Goal: Navigation & Orientation: Find specific page/section

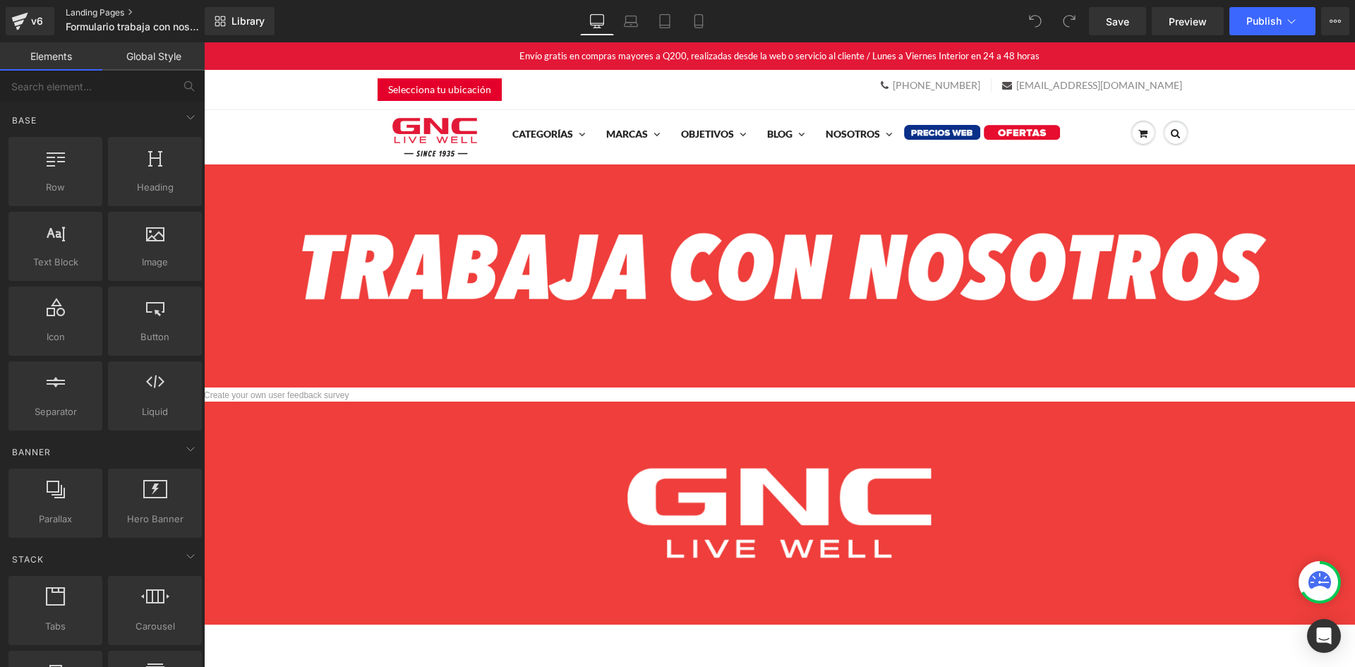
click at [94, 7] on link "Landing Pages" at bounding box center [147, 12] width 162 height 11
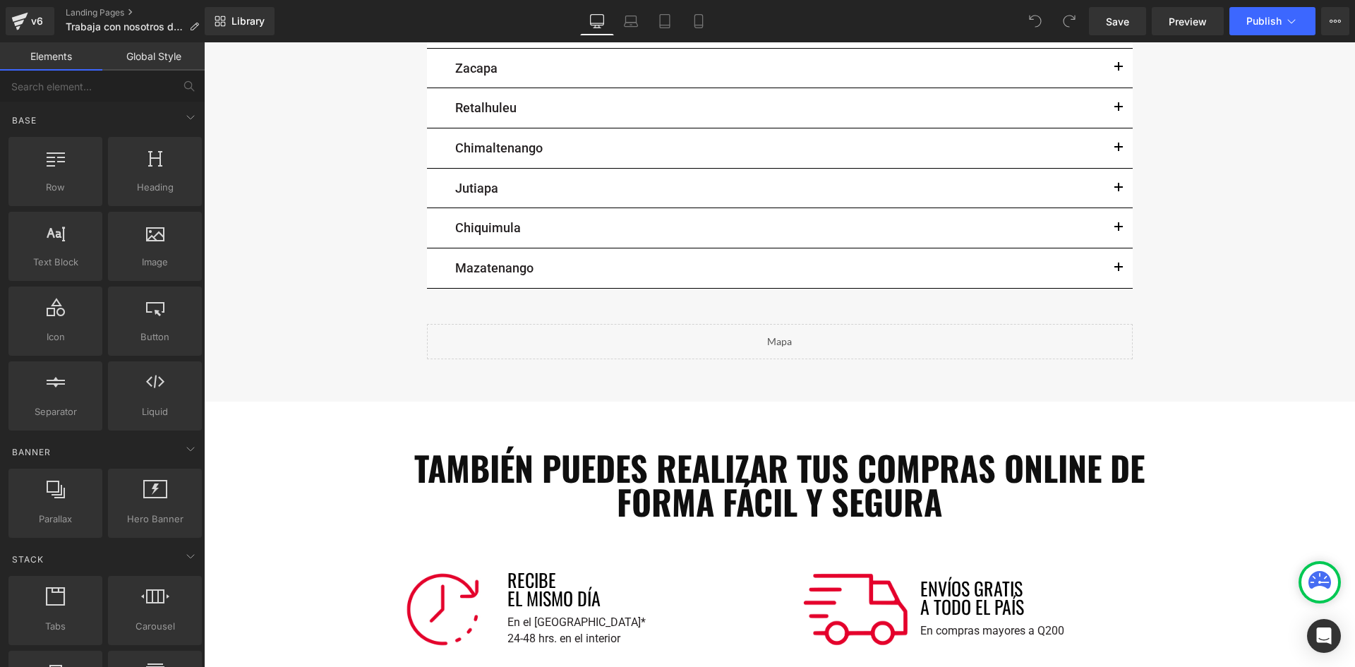
scroll to position [2470, 0]
